Goal: Navigation & Orientation: Find specific page/section

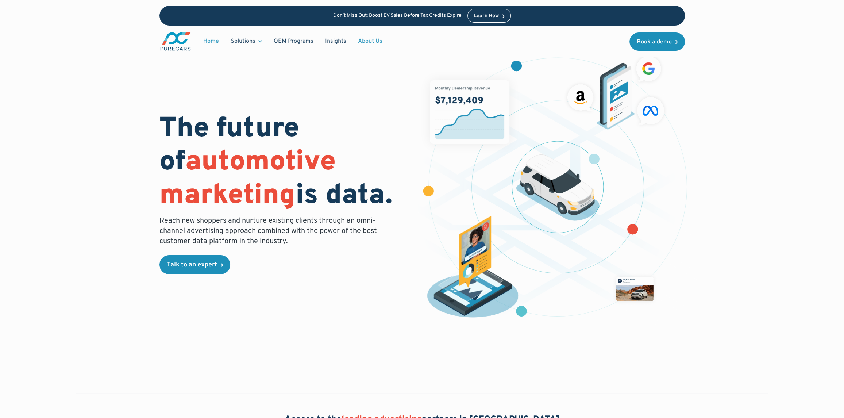
click at [352, 48] on link "About Us" at bounding box center [370, 41] width 36 height 14
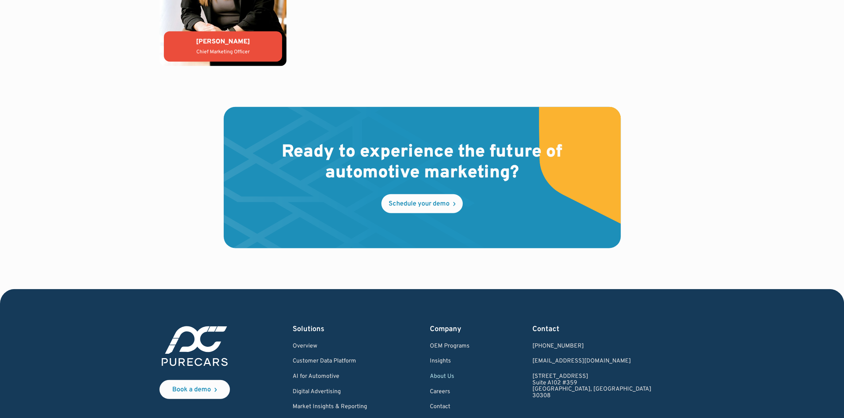
scroll to position [2081, 0]
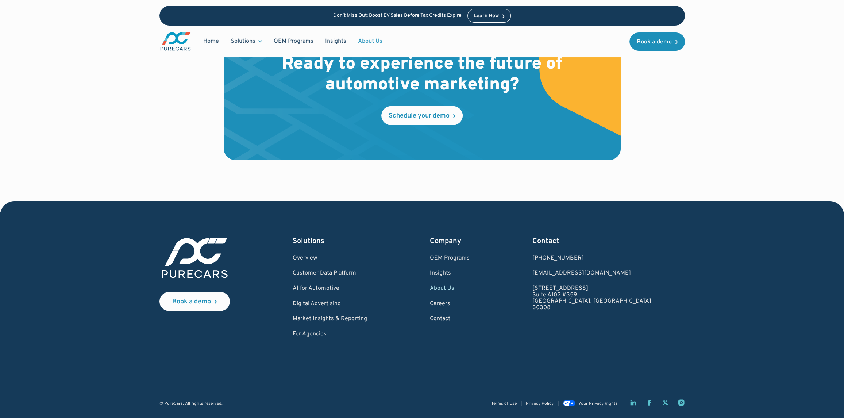
scroll to position [2044, 0]
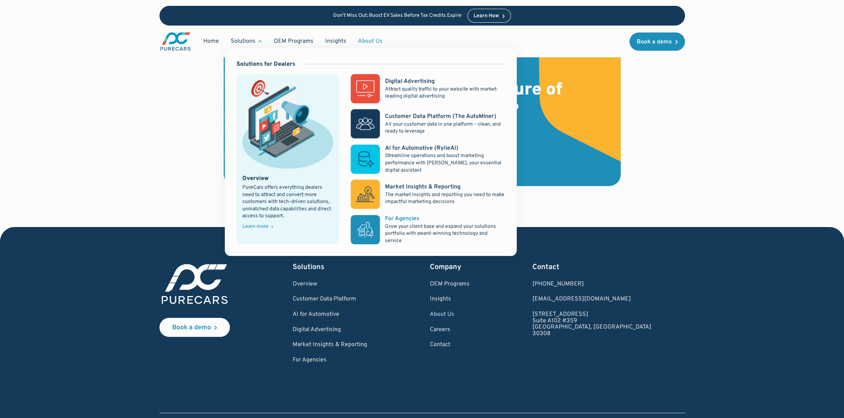
click at [354, 244] on rect at bounding box center [365, 229] width 29 height 29
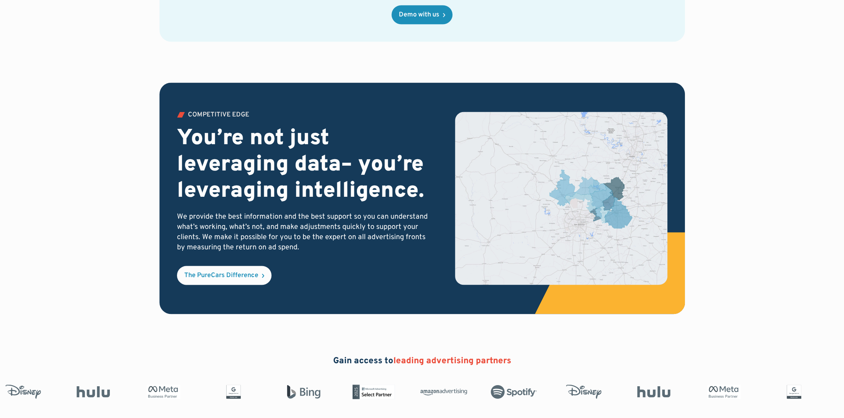
scroll to position [1241, 0]
